Goal: Task Accomplishment & Management: Manage account settings

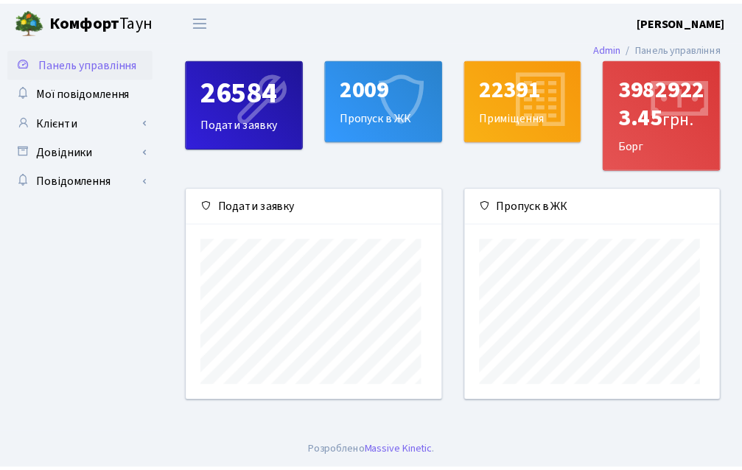
scroll to position [213, 259]
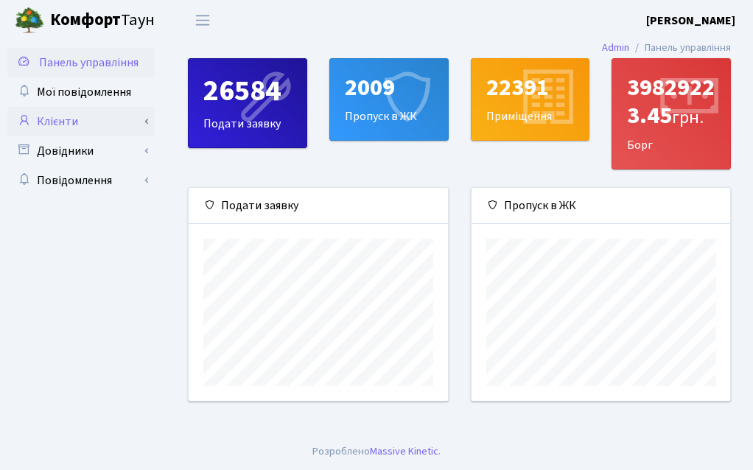
click at [71, 119] on link "Клієнти" at bounding box center [80, 121] width 147 height 29
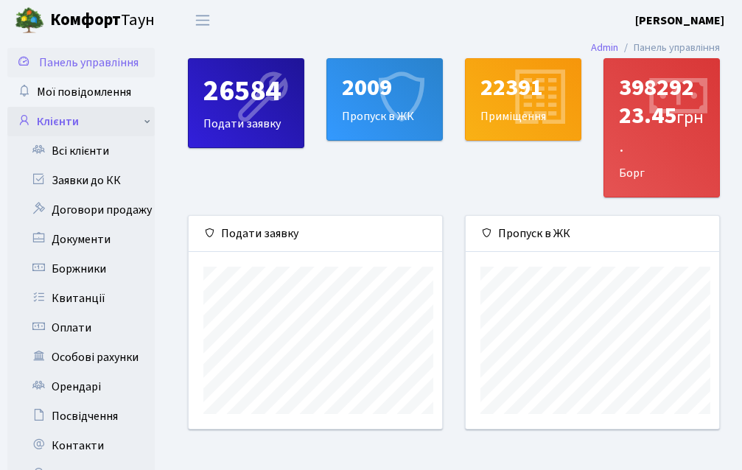
scroll to position [736983, 736943]
click at [105, 150] on link "Всі клієнти" at bounding box center [80, 150] width 147 height 29
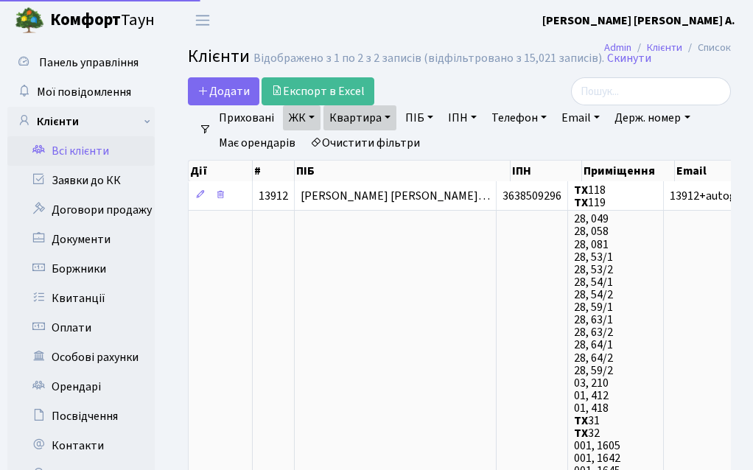
select select "25"
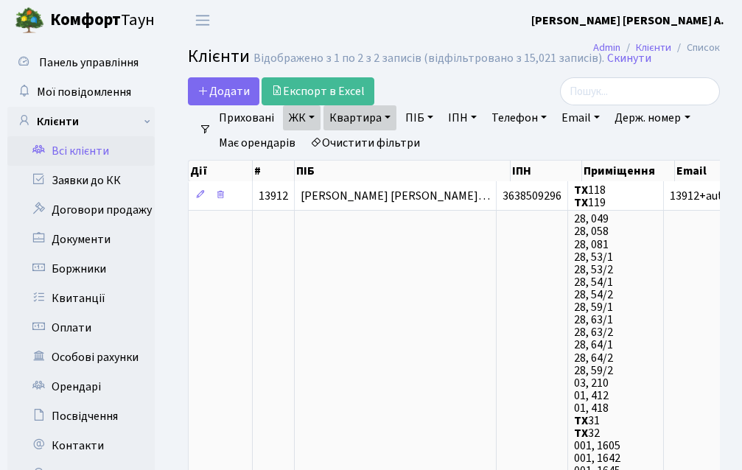
click at [419, 80] on div "Додати Експорт в Excel" at bounding box center [361, 91] width 347 height 28
click at [380, 118] on link "Квартира" at bounding box center [360, 117] width 73 height 25
type input "118"
click at [398, 147] on input "118" at bounding box center [367, 147] width 86 height 28
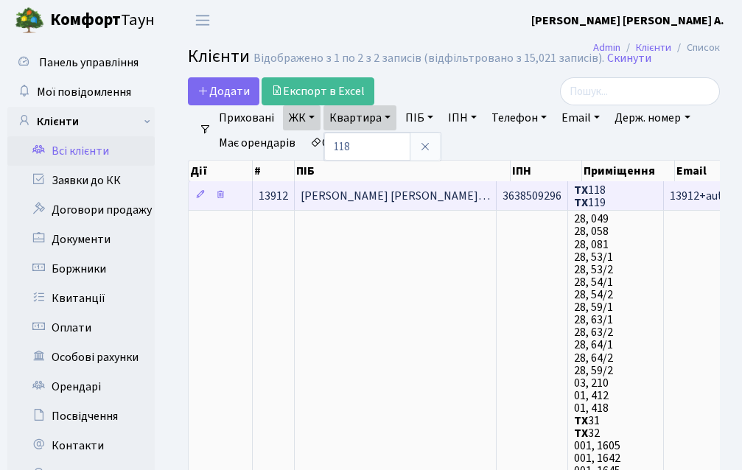
click at [374, 192] on span "Шостаковський Олександр Олександ…" at bounding box center [395, 196] width 189 height 16
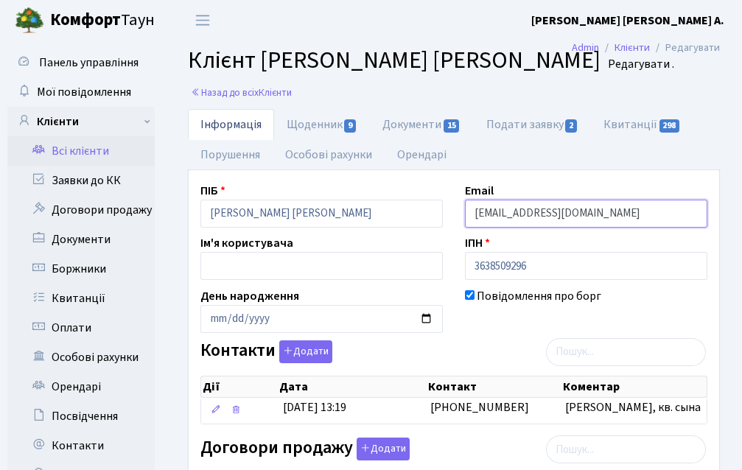
click at [689, 212] on input "13912+autogenerated@comfort-town.com.ua" at bounding box center [586, 214] width 243 height 28
type input "1"
type input "777lviton@gmail.com"
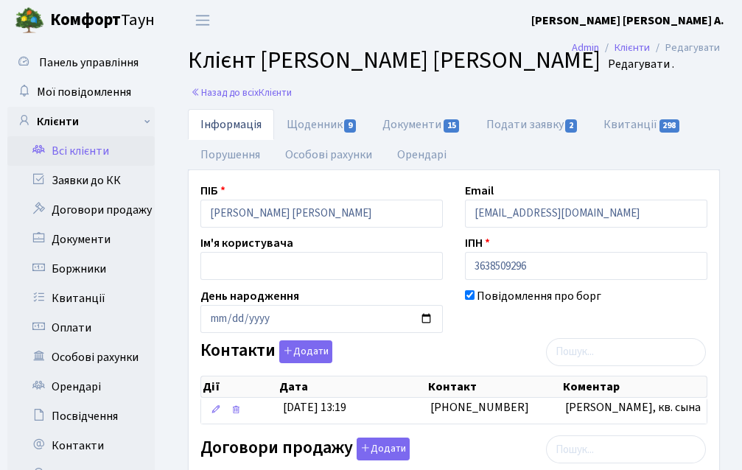
click at [576, 245] on div "ІПН 3638509296" at bounding box center [586, 257] width 265 height 46
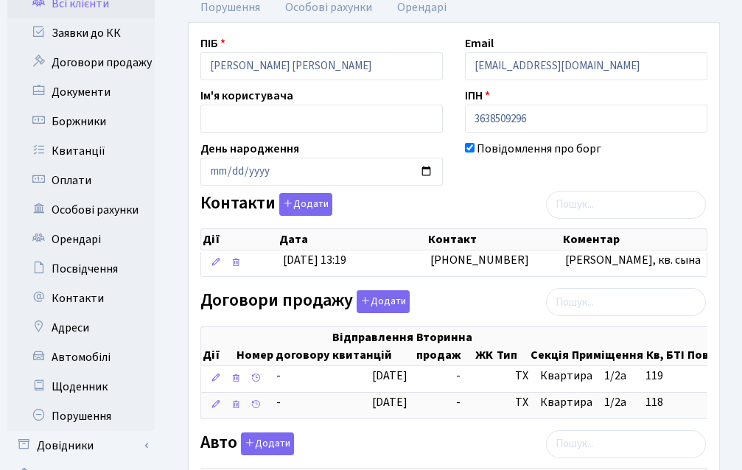
click at [483, 181] on div "Повідомлення про борг" at bounding box center [586, 163] width 265 height 46
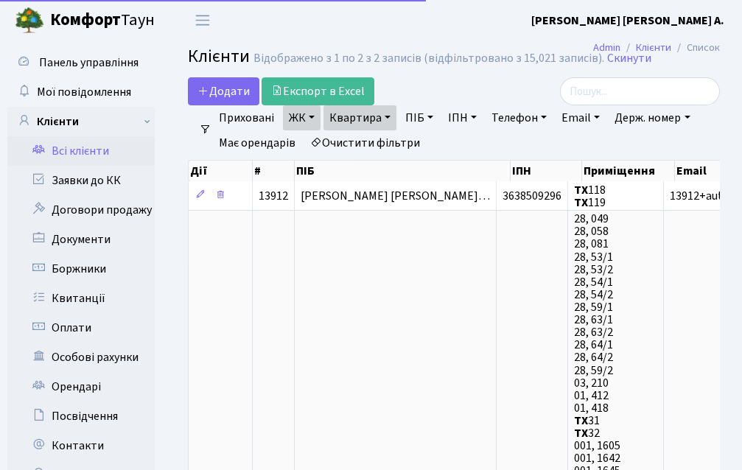
select select "25"
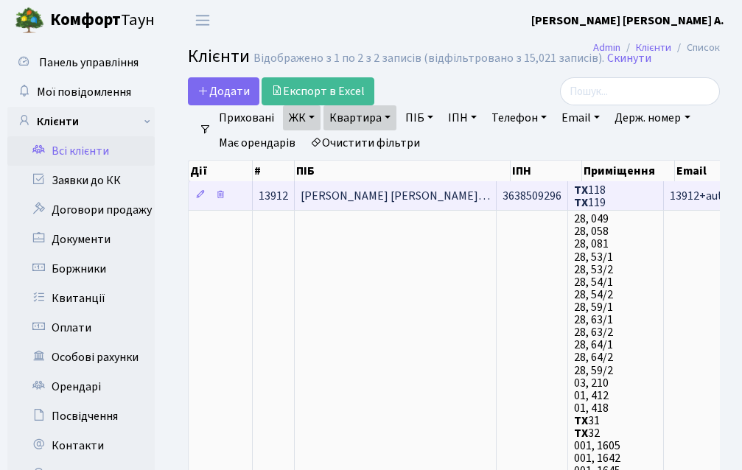
click at [341, 188] on span "[PERSON_NAME] [PERSON_NAME]…" at bounding box center [395, 196] width 189 height 16
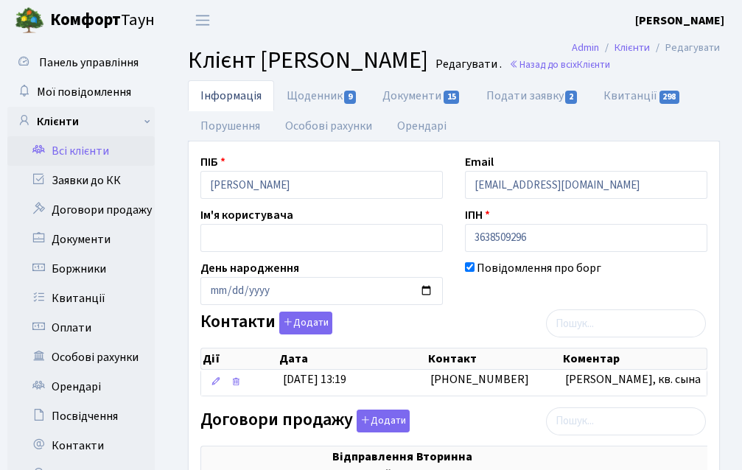
click at [680, 48] on li "Редагувати" at bounding box center [685, 48] width 70 height 16
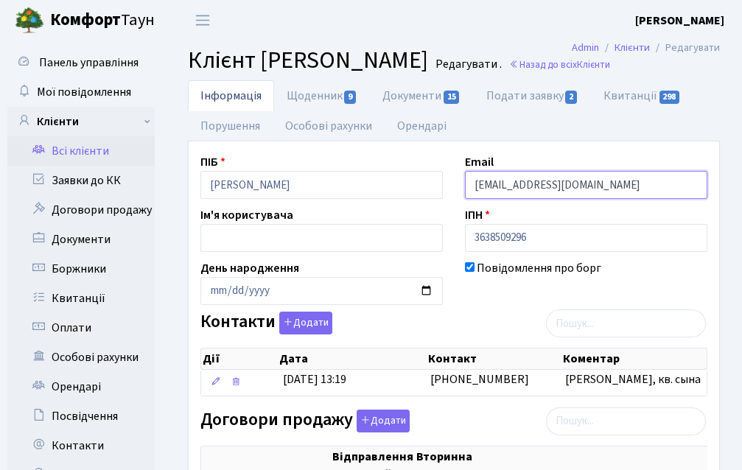
drag, startPoint x: 693, startPoint y: 214, endPoint x: 592, endPoint y: 219, distance: 101.1
click at [591, 199] on input "13912+autogenerated@comfort-town.com.ua" at bounding box center [586, 185] width 243 height 28
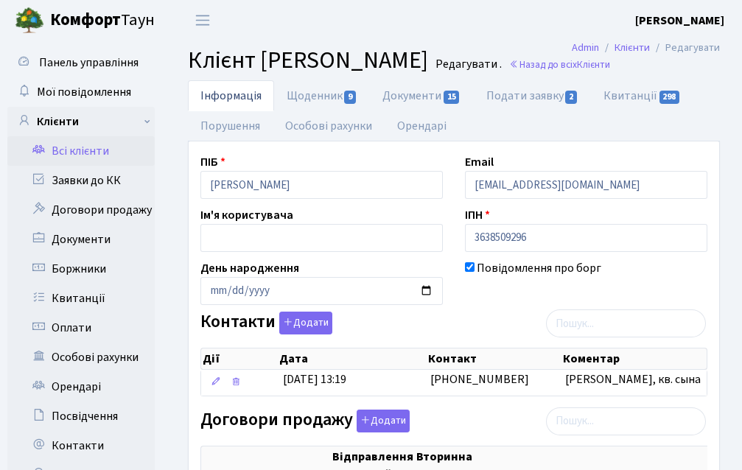
click at [688, 142] on ul "Інформація Щоденник 9 Документи 15 Подати заявку 2 Квитанції 298 Порушення Особ…" at bounding box center [454, 110] width 532 height 61
click at [698, 42] on li "Редагувати" at bounding box center [685, 48] width 70 height 16
drag, startPoint x: 723, startPoint y: 45, endPoint x: 686, endPoint y: 45, distance: 37.6
click at [687, 45] on nav "Admin Клієнти Редагувати" at bounding box center [646, 47] width 192 height 31
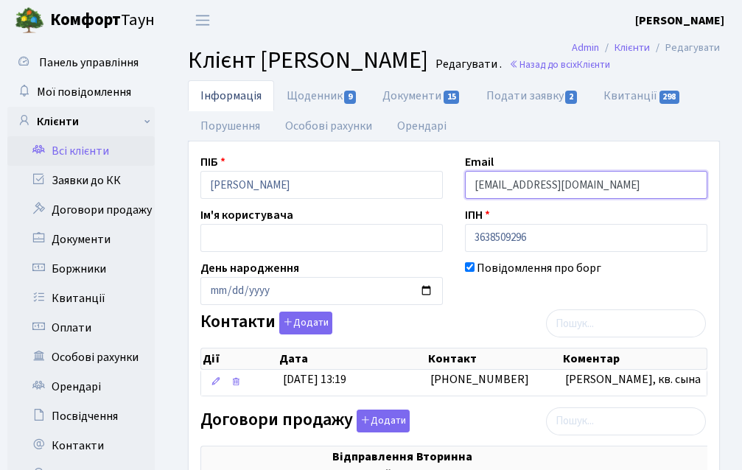
click at [697, 199] on input "13912+autogenerated@comfort-town.com.ua" at bounding box center [586, 185] width 243 height 28
type input "1"
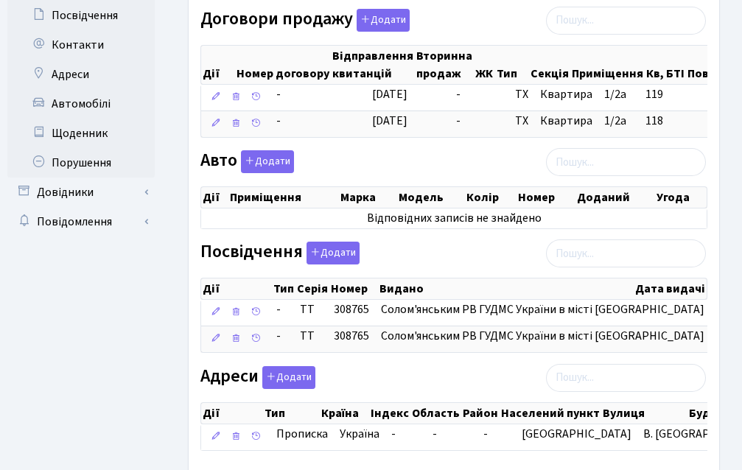
scroll to position [535, 0]
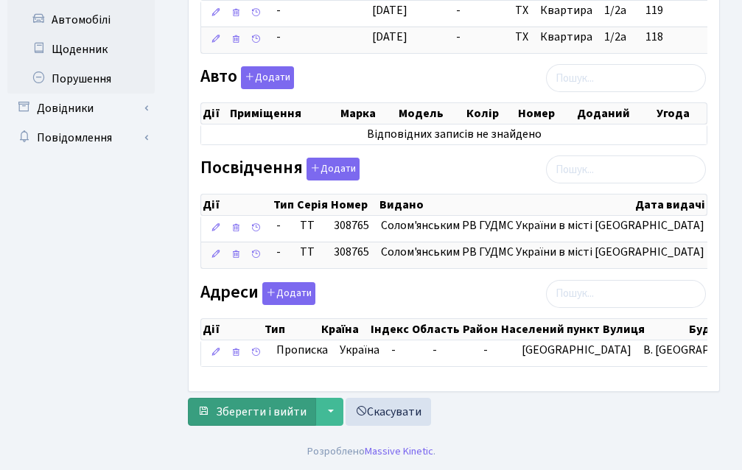
type input "777lviton@gmail.com"
click at [258, 415] on span "Зберегти і вийти" at bounding box center [261, 412] width 91 height 16
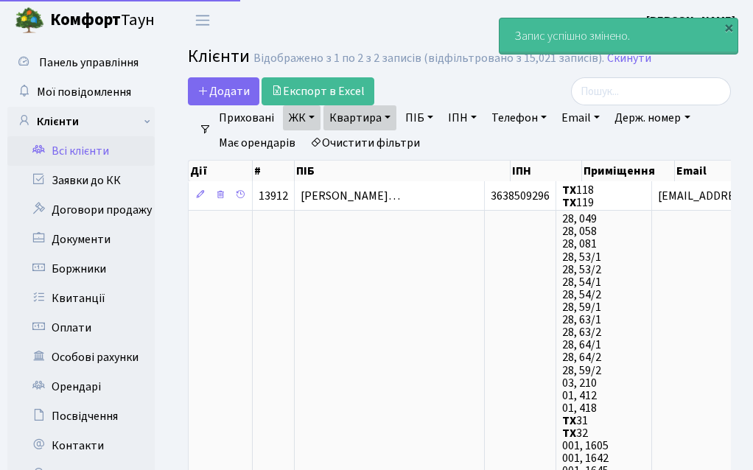
select select "25"
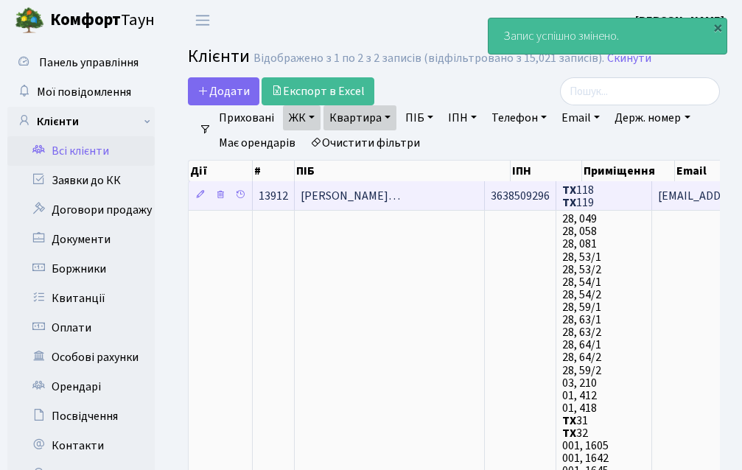
click at [400, 194] on span "Шостаковський Олександр Олександ…" at bounding box center [351, 196] width 100 height 16
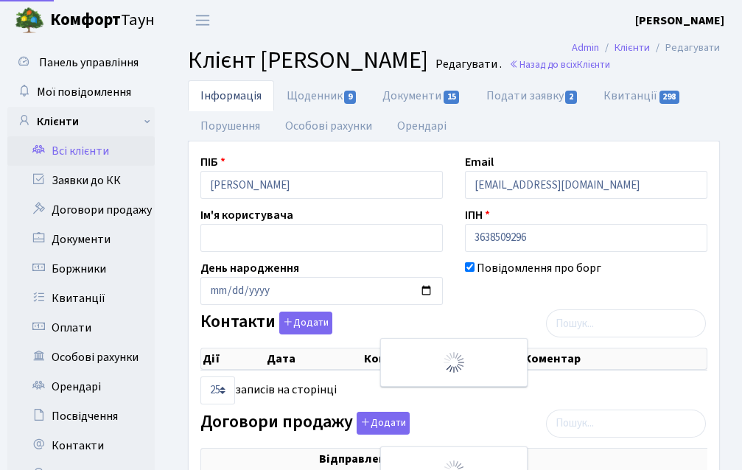
select select "25"
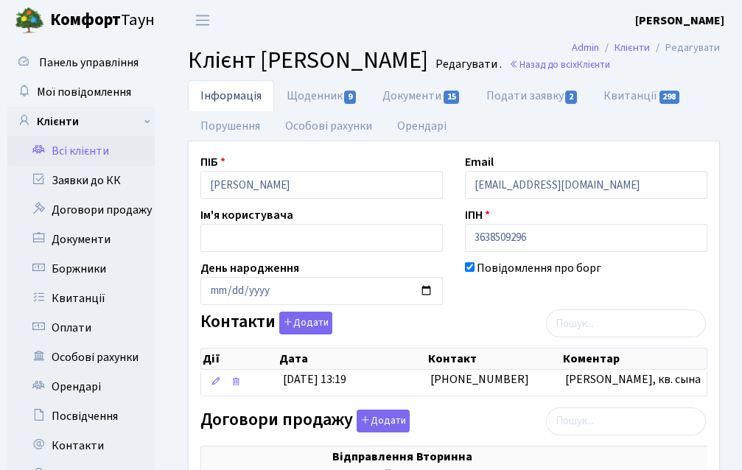
click at [75, 151] on link "Всі клієнти" at bounding box center [80, 150] width 147 height 29
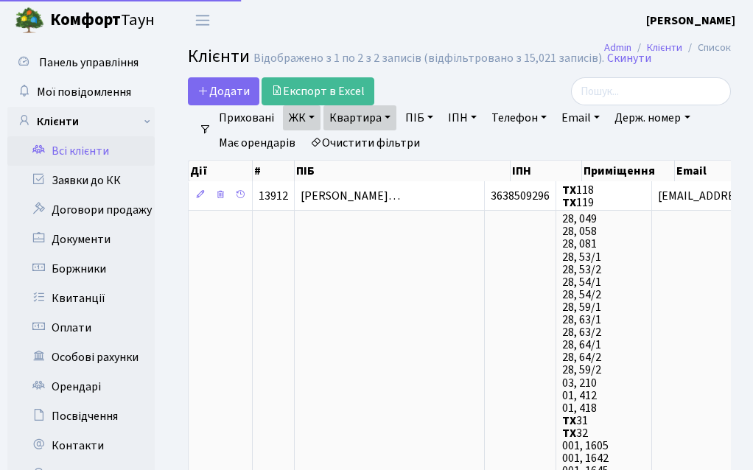
select select "25"
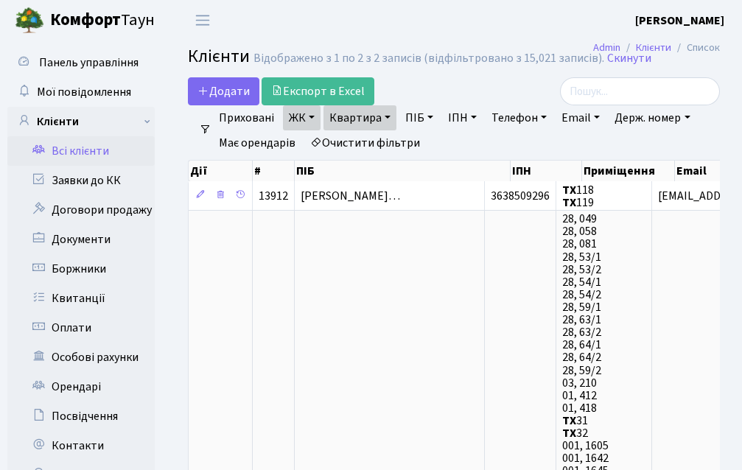
click at [370, 120] on link "Квартира" at bounding box center [360, 117] width 73 height 25
click at [372, 145] on input "118" at bounding box center [367, 147] width 86 height 28
type input "1"
click at [441, 83] on div "Додати Експорт в Excel" at bounding box center [361, 91] width 347 height 28
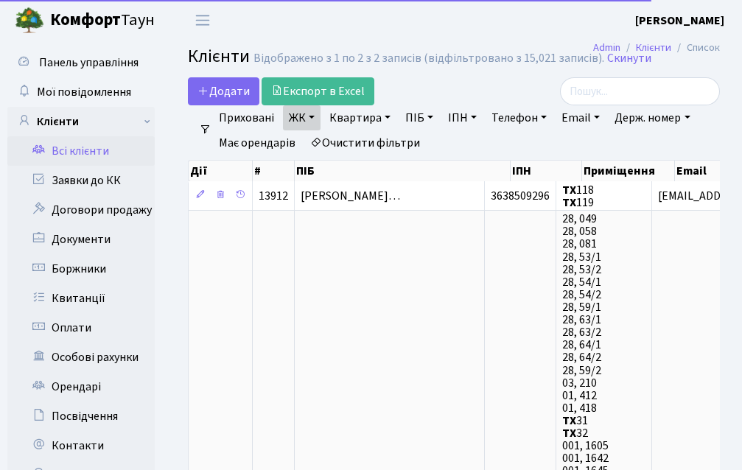
click at [94, 144] on link "Всі клієнти" at bounding box center [80, 150] width 147 height 29
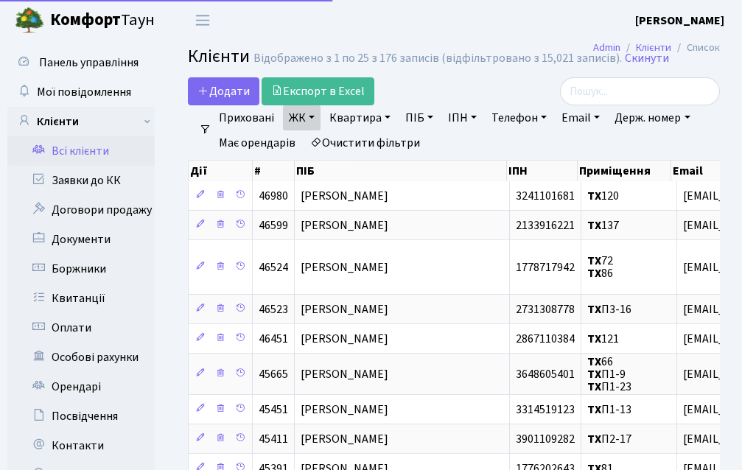
select select "25"
